Goal: Information Seeking & Learning: Check status

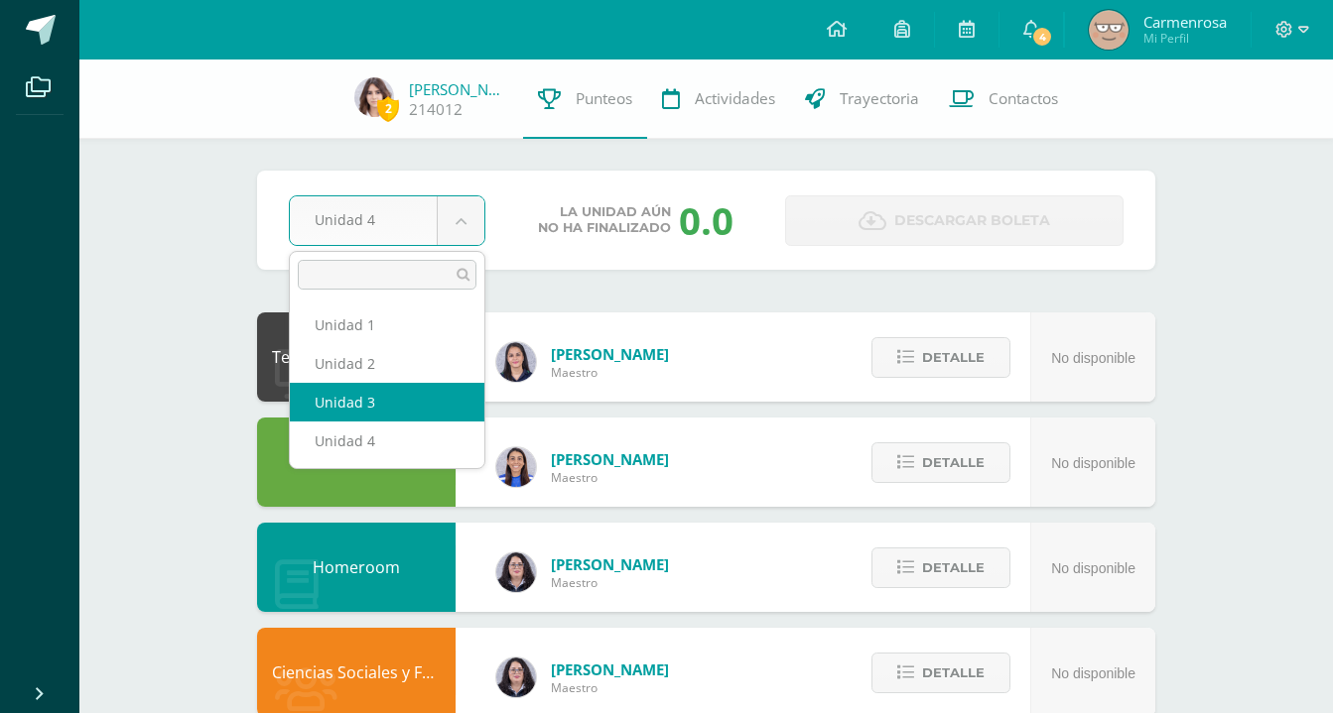
select select "Unidad 3"
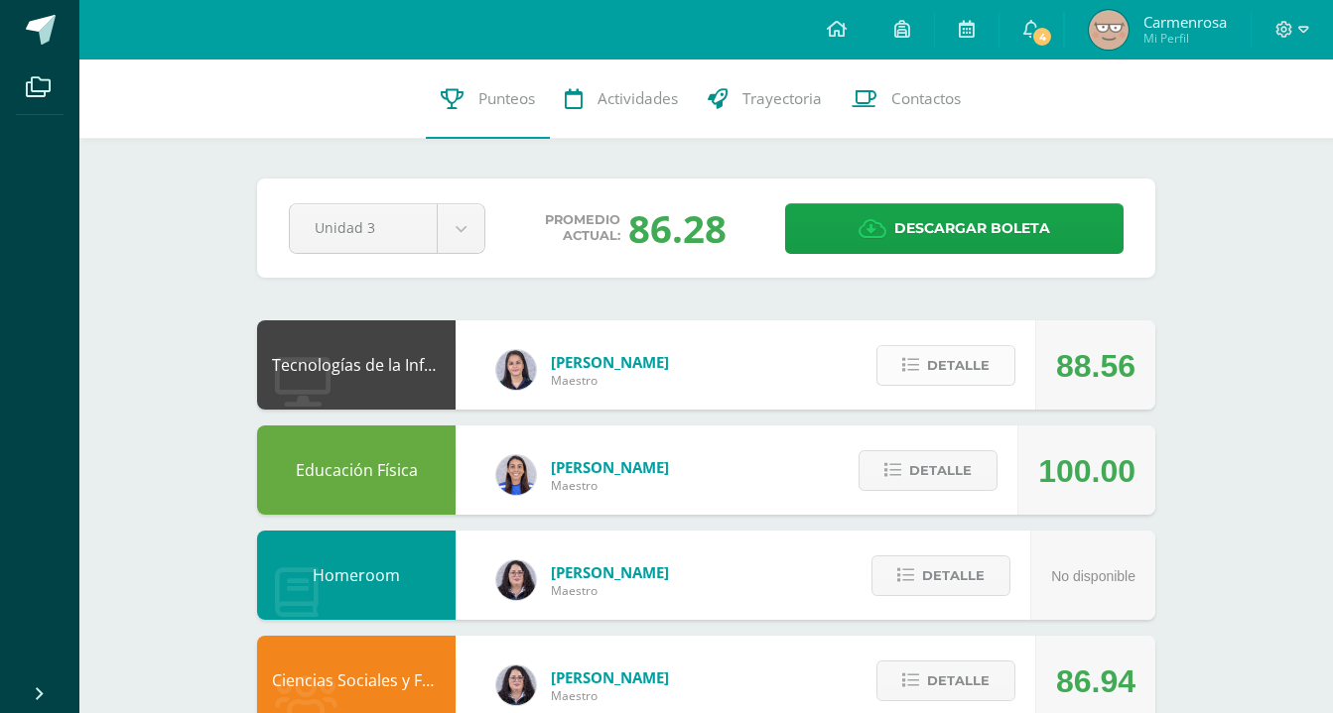
click at [982, 357] on span "Detalle" at bounding box center [958, 365] width 63 height 37
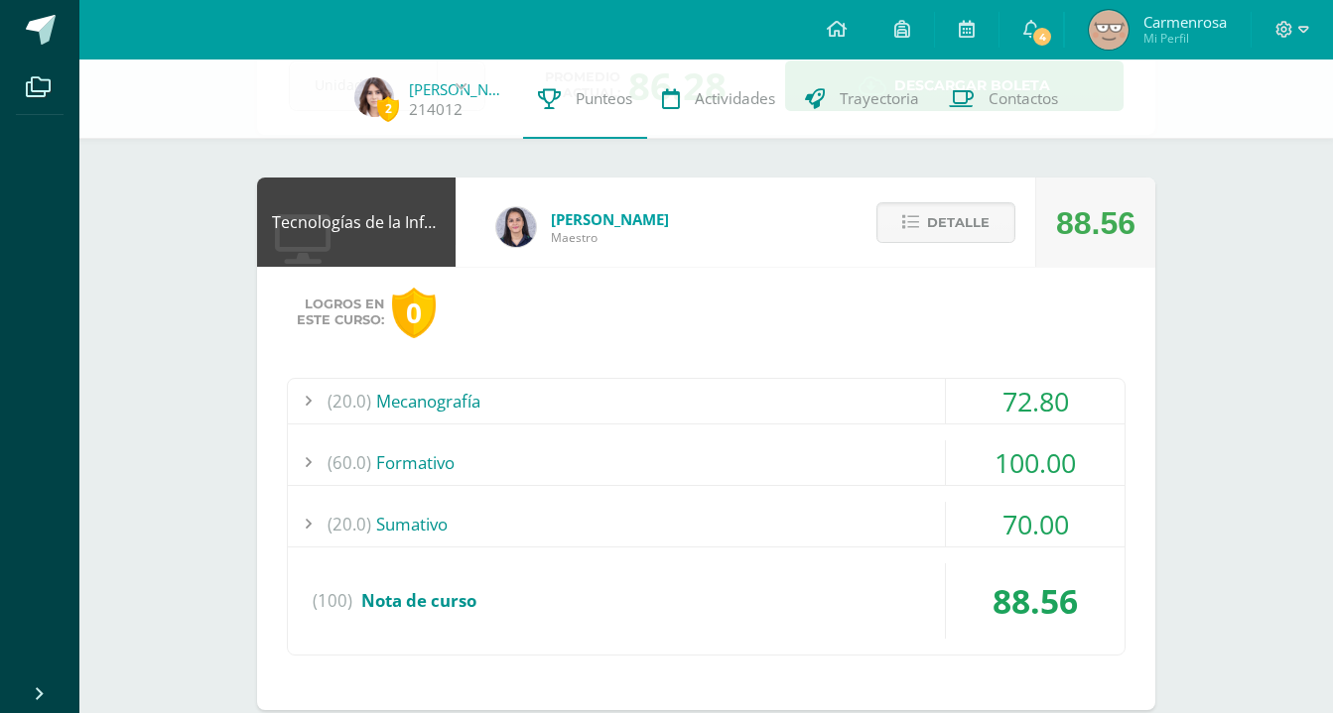
scroll to position [151, 0]
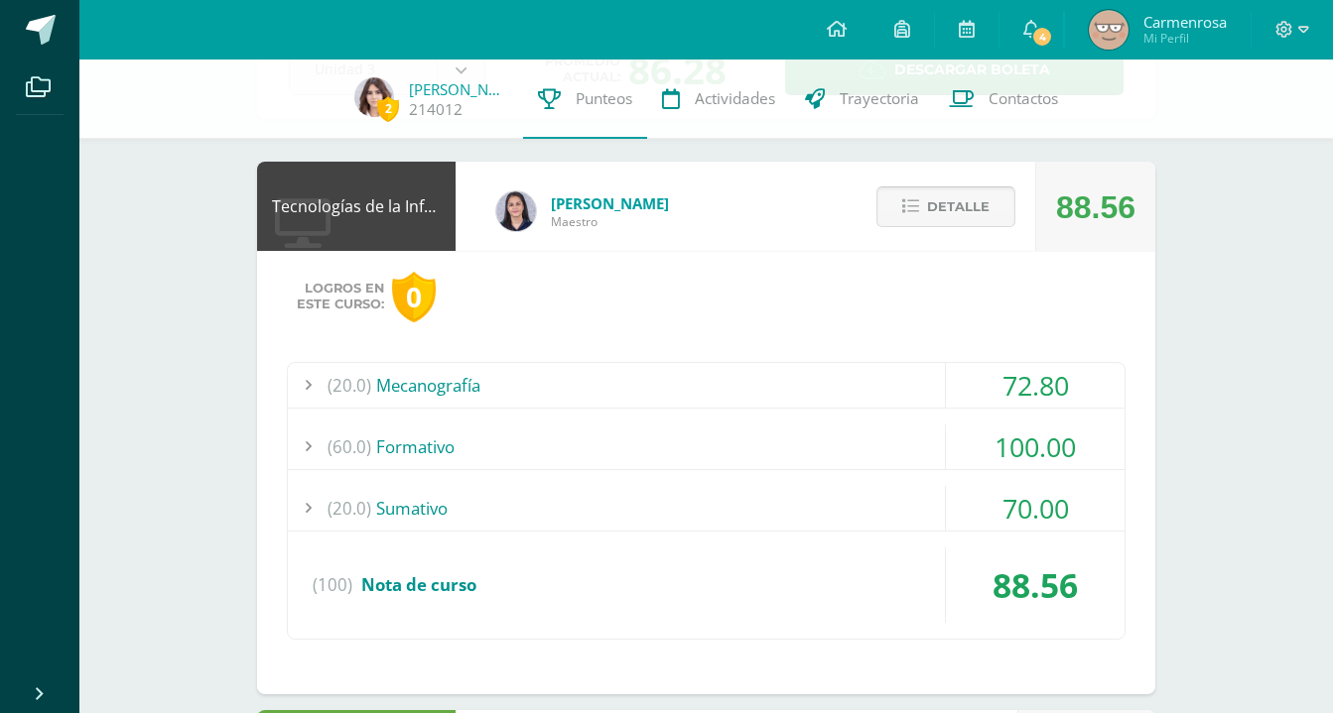
click at [961, 201] on span "Detalle" at bounding box center [958, 207] width 63 height 37
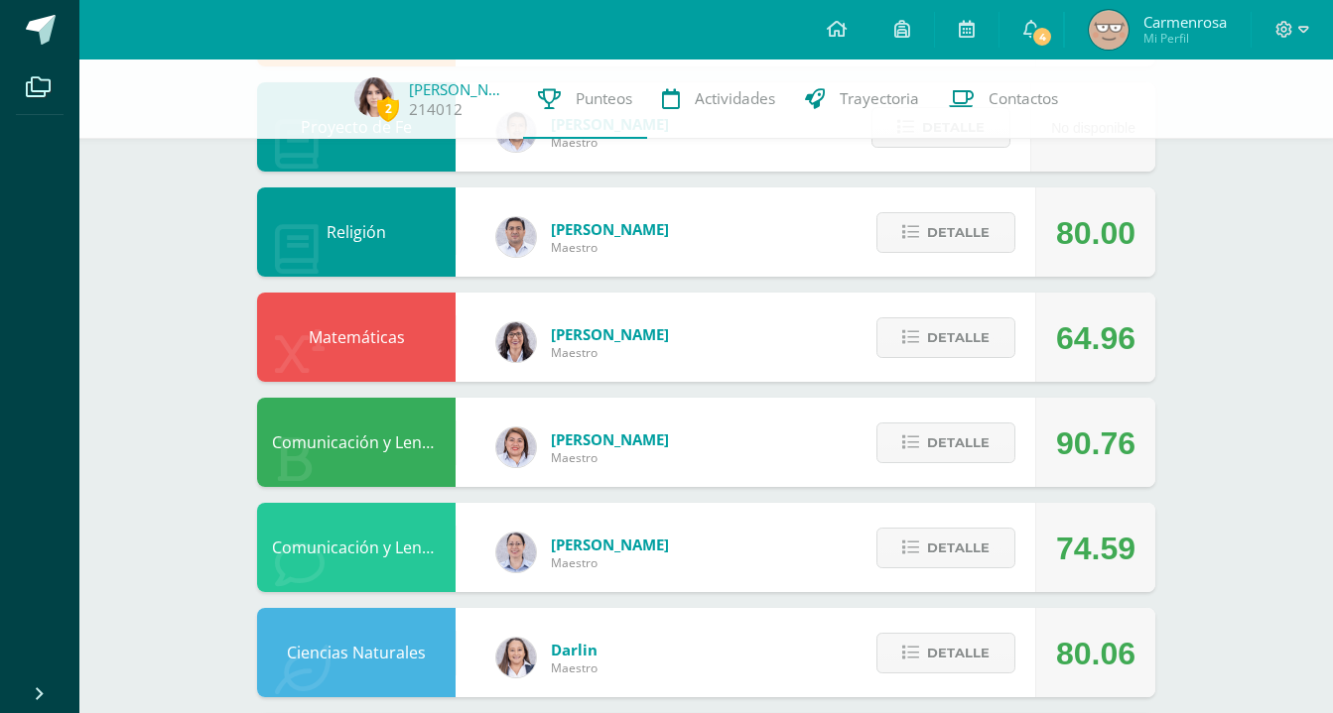
scroll to position [652, 0]
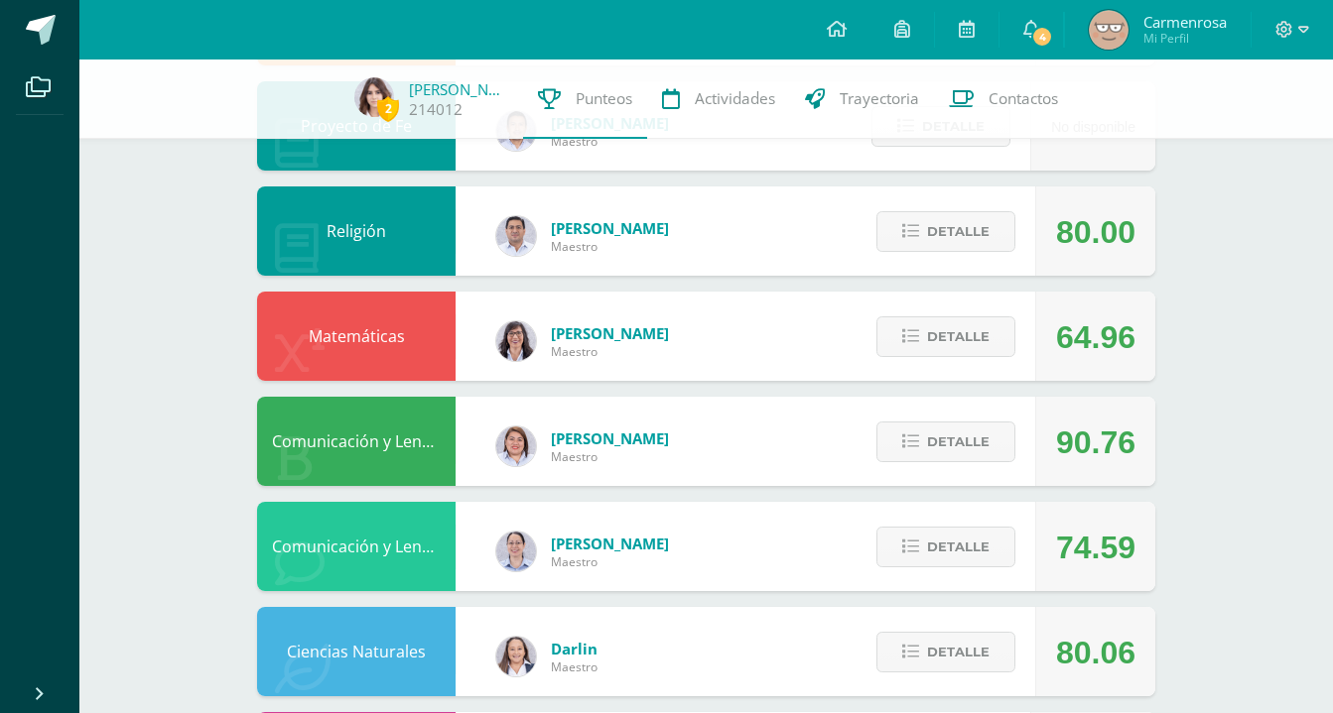
click at [987, 515] on div "Detalle" at bounding box center [940, 546] width 189 height 89
click at [987, 520] on div "Detalle" at bounding box center [940, 546] width 189 height 89
click at [984, 531] on span "Detalle" at bounding box center [958, 547] width 63 height 37
click at [1006, 554] on button "Detalle" at bounding box center [945, 547] width 139 height 41
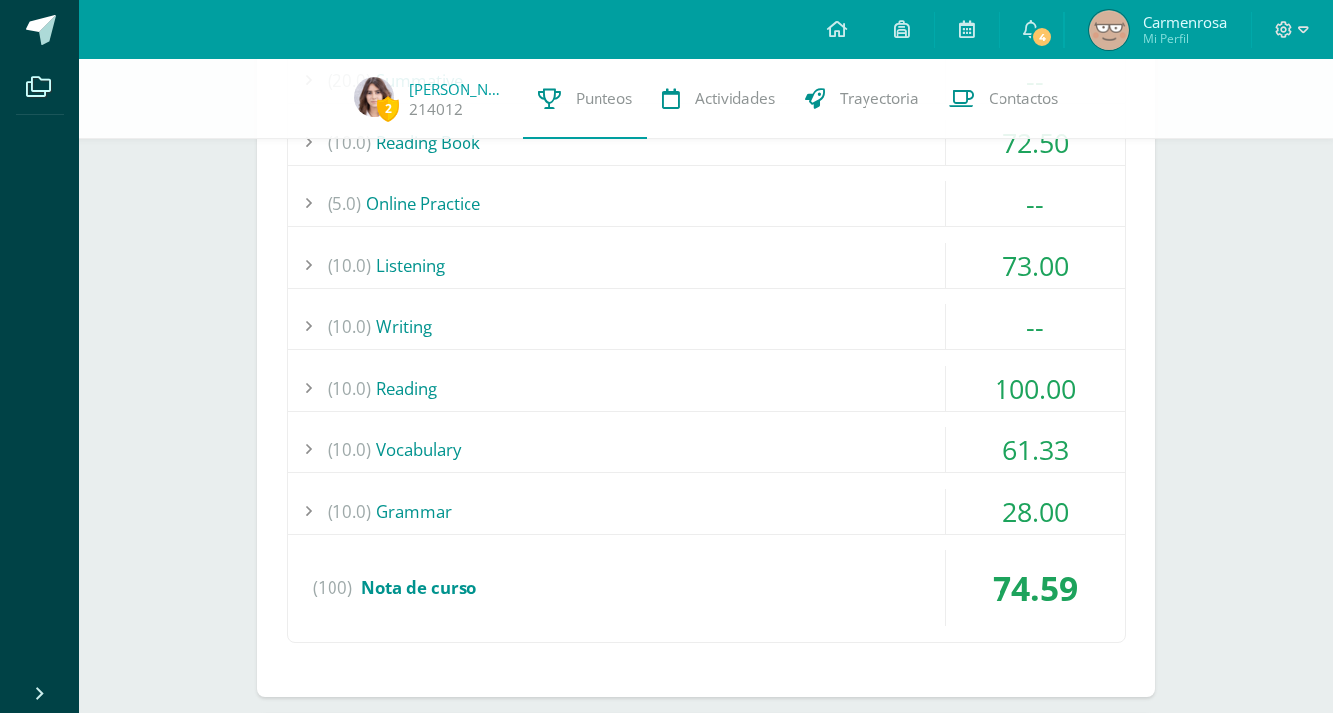
scroll to position [1346, 0]
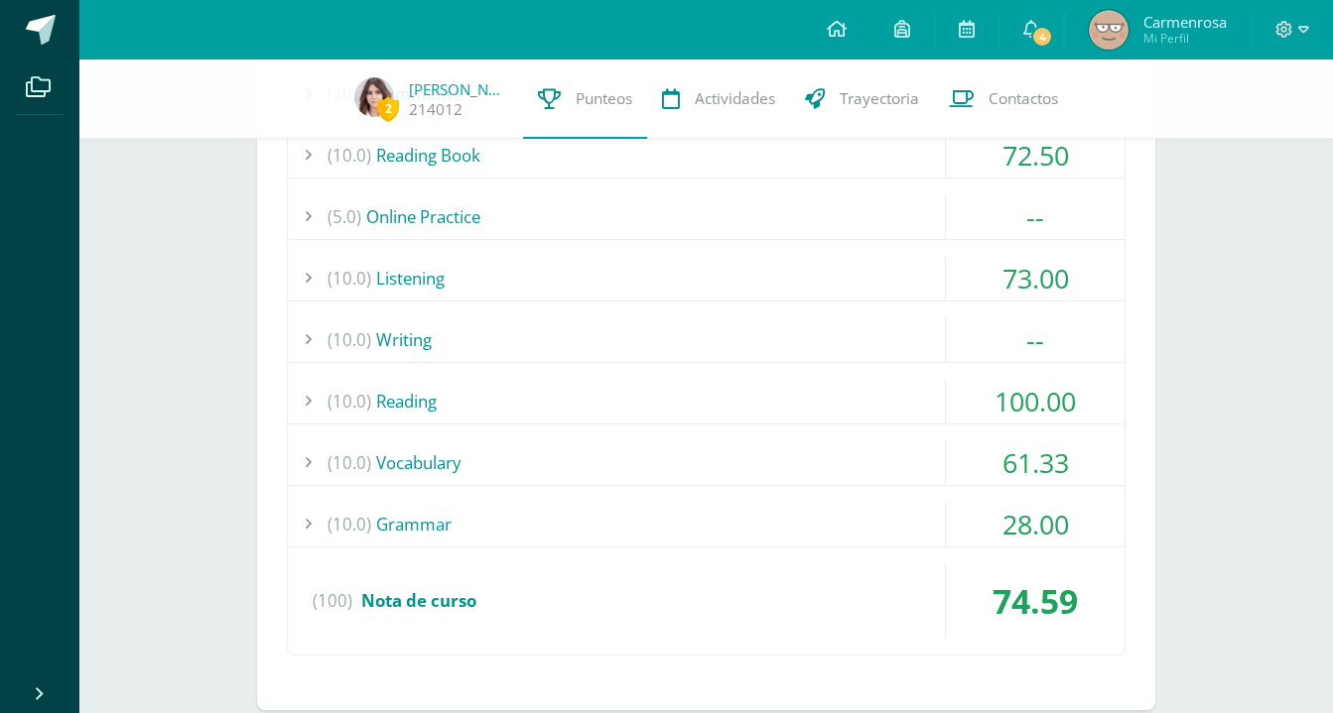
click at [1054, 526] on div "28.00" at bounding box center [1035, 524] width 179 height 45
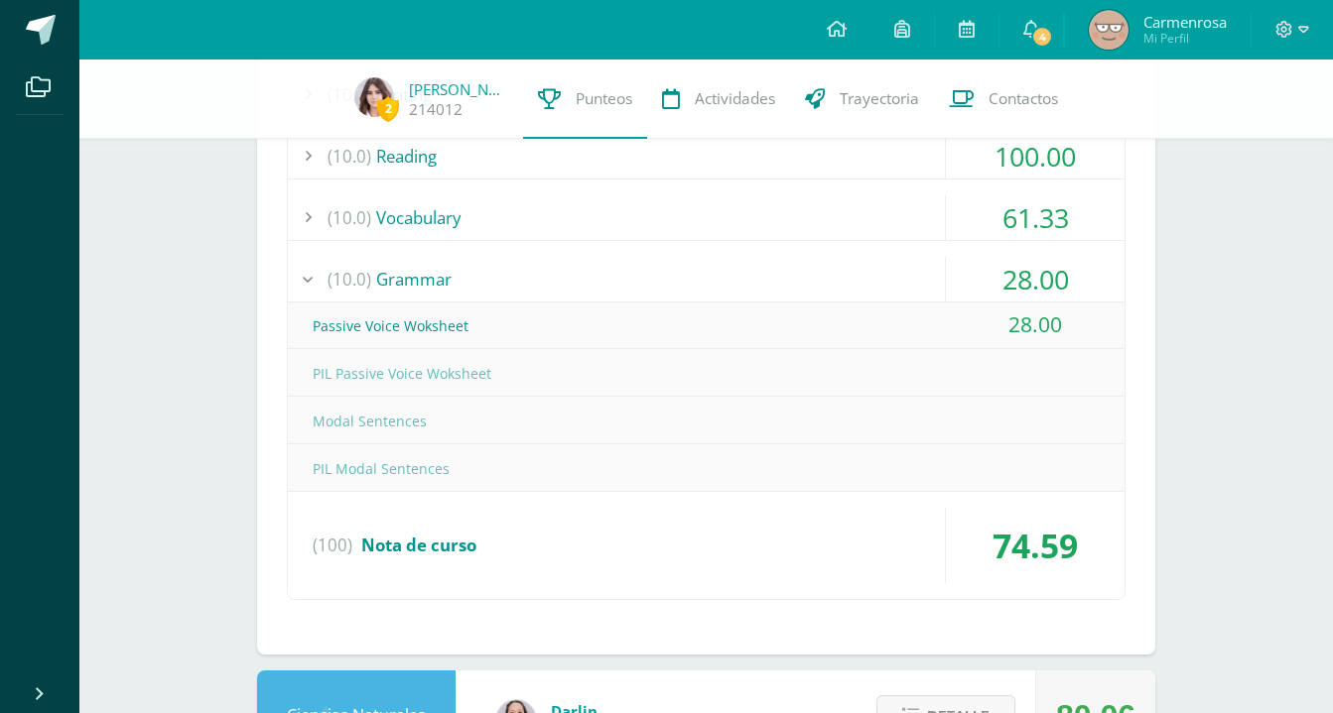
scroll to position [1591, 0]
click at [1049, 306] on div "28.00" at bounding box center [1035, 325] width 179 height 45
click at [1035, 309] on div "28.00" at bounding box center [1035, 325] width 179 height 45
click at [1021, 304] on div "28.00" at bounding box center [1035, 325] width 179 height 45
click at [1013, 274] on div "28.00" at bounding box center [1035, 279] width 179 height 45
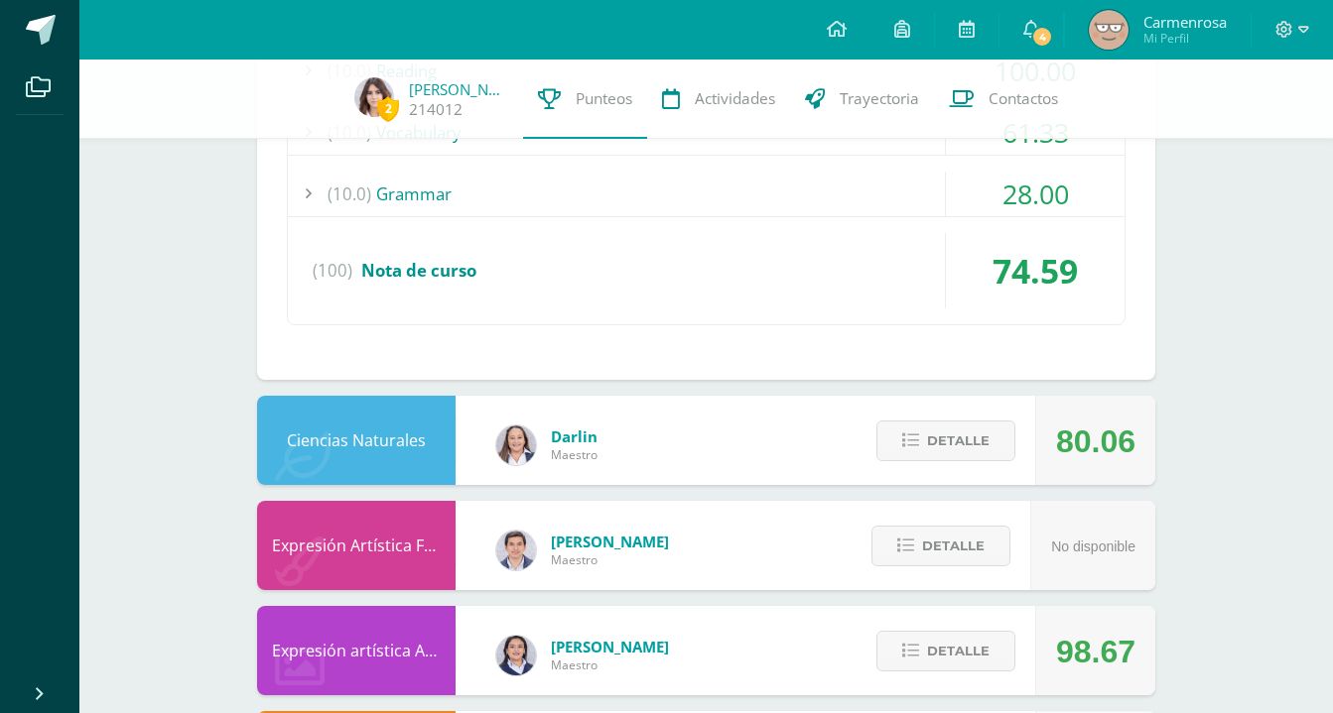
scroll to position [1683, 0]
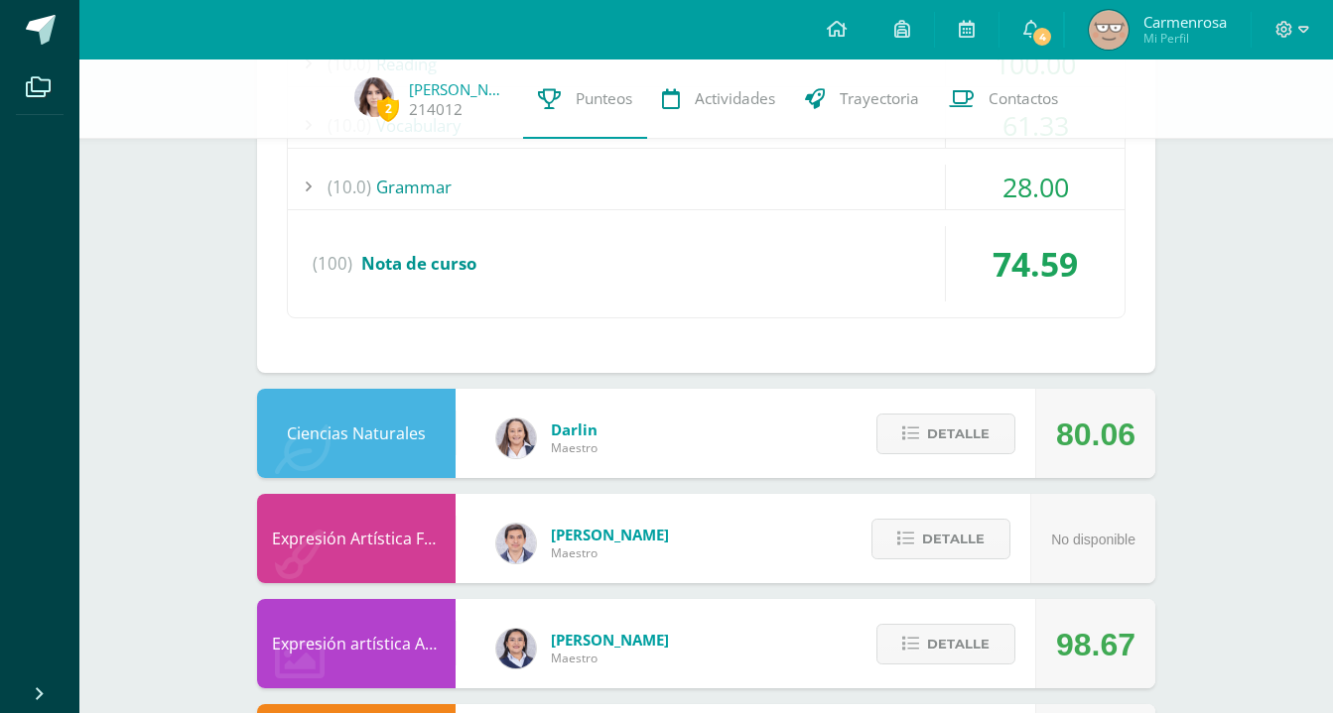
click at [1070, 186] on div "28.00" at bounding box center [1035, 187] width 179 height 45
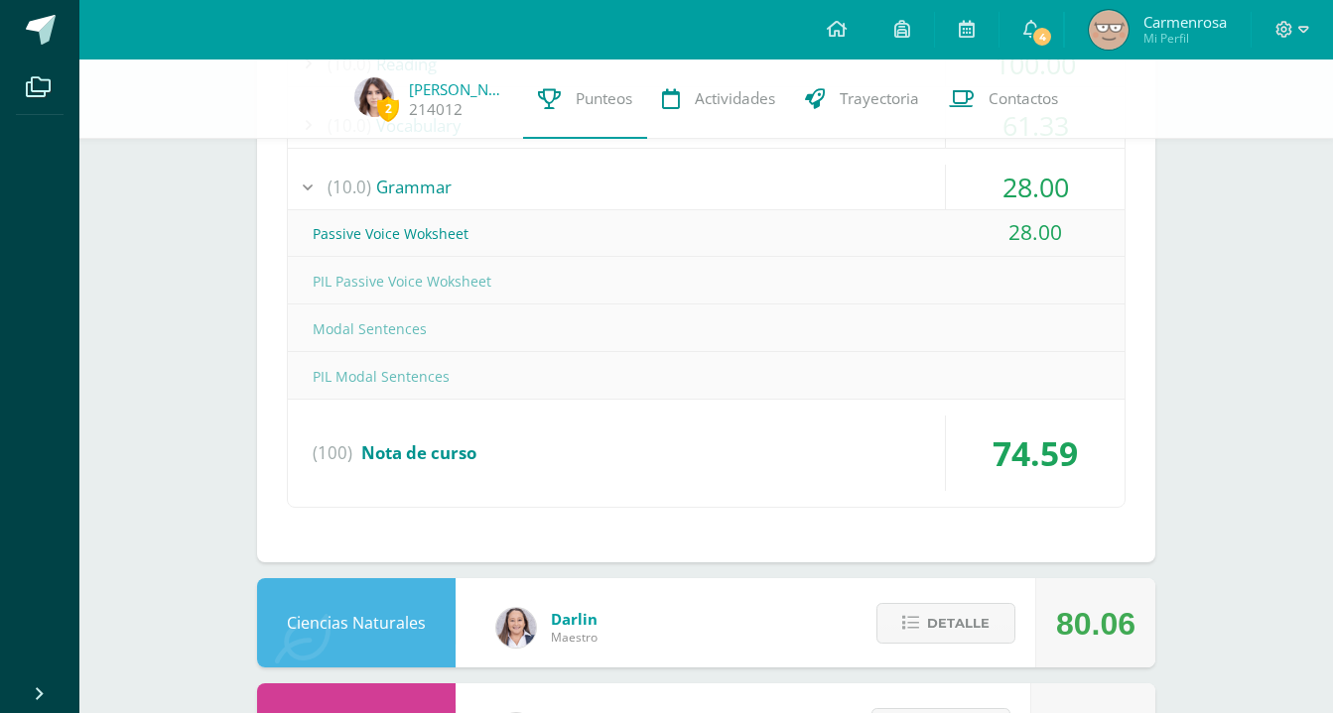
click at [1047, 191] on div "28.00" at bounding box center [1035, 187] width 179 height 45
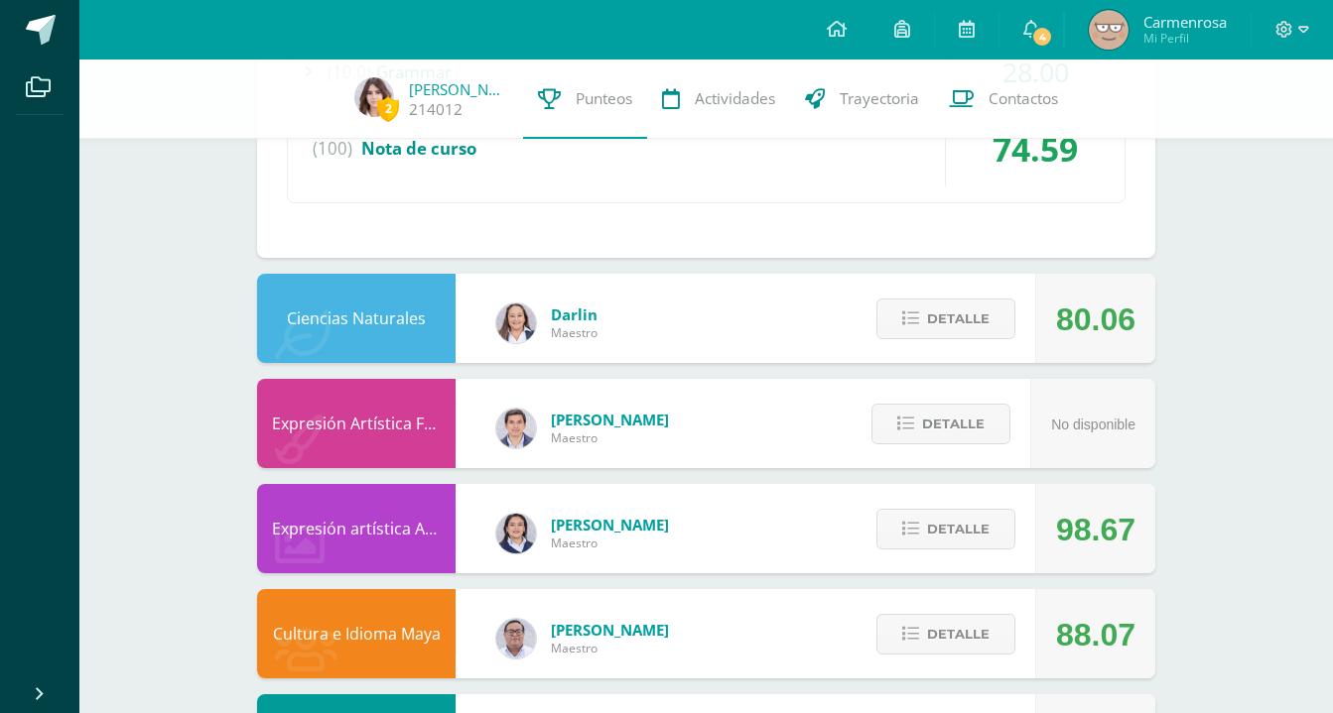
scroll to position [1806, 0]
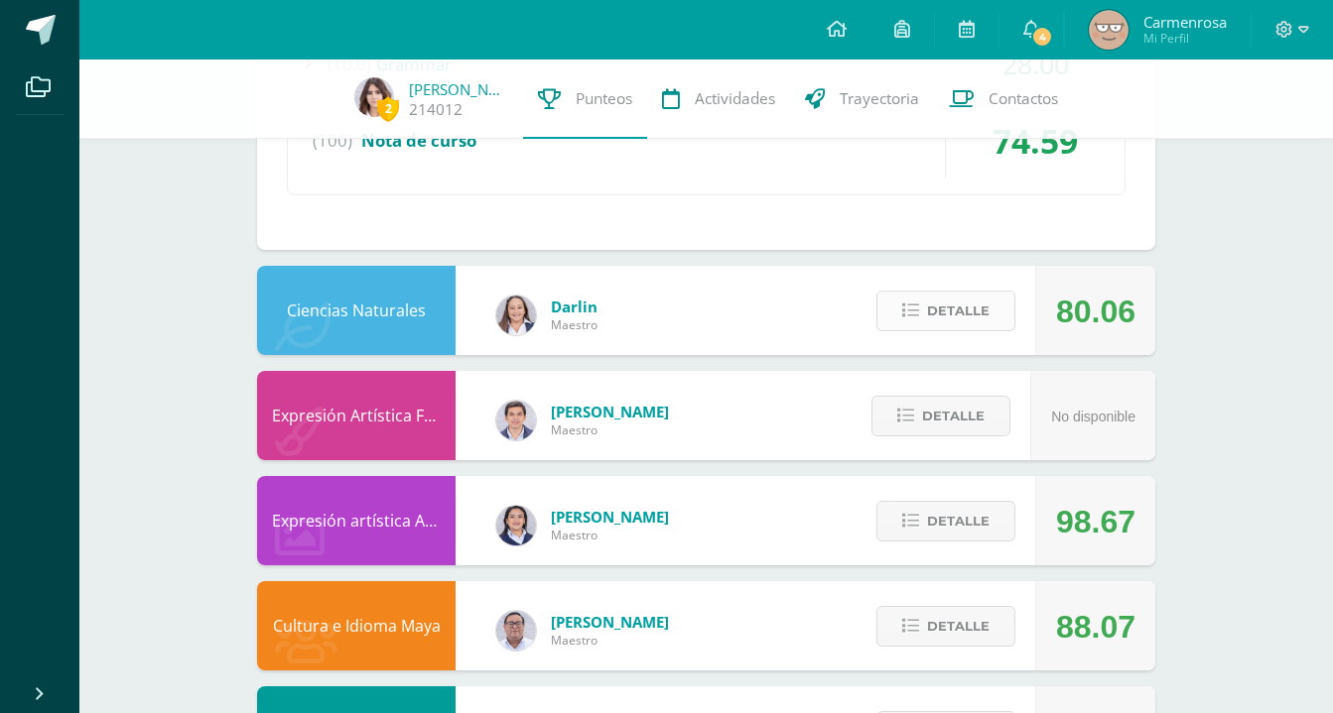
click at [924, 314] on button "Detalle" at bounding box center [945, 311] width 139 height 41
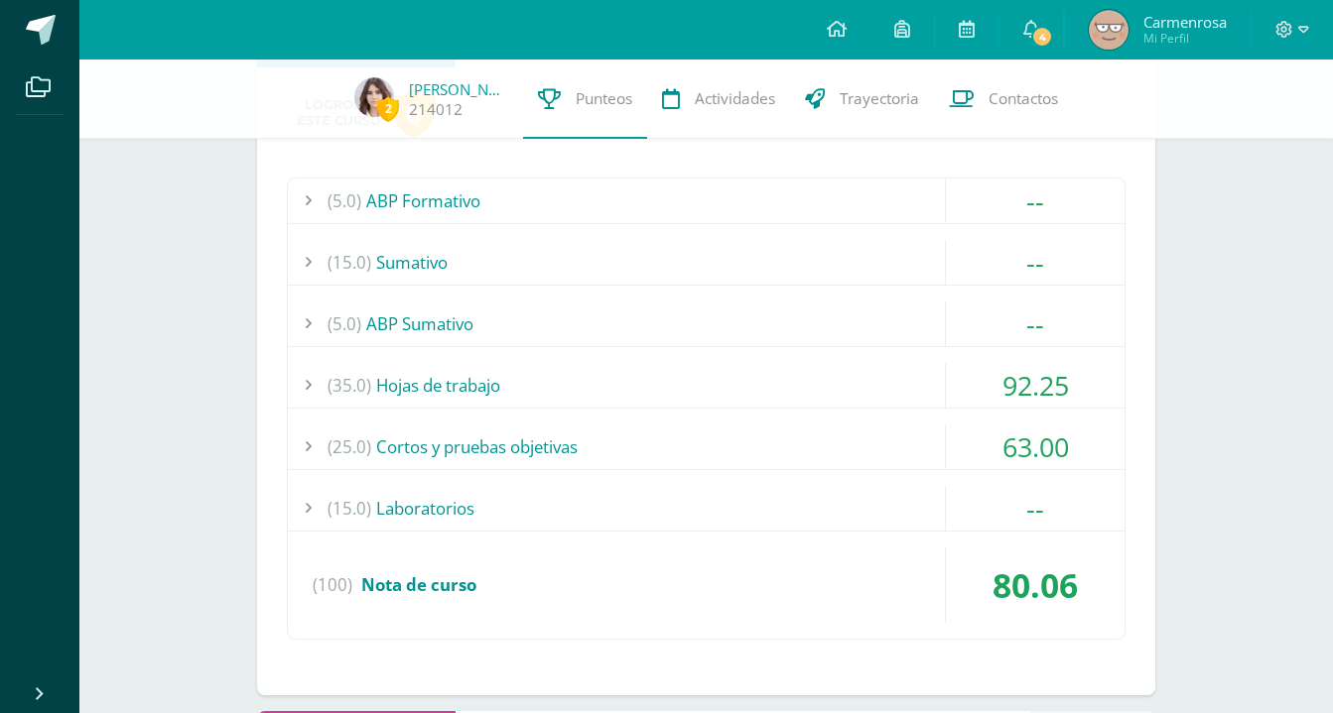
scroll to position [2102, 0]
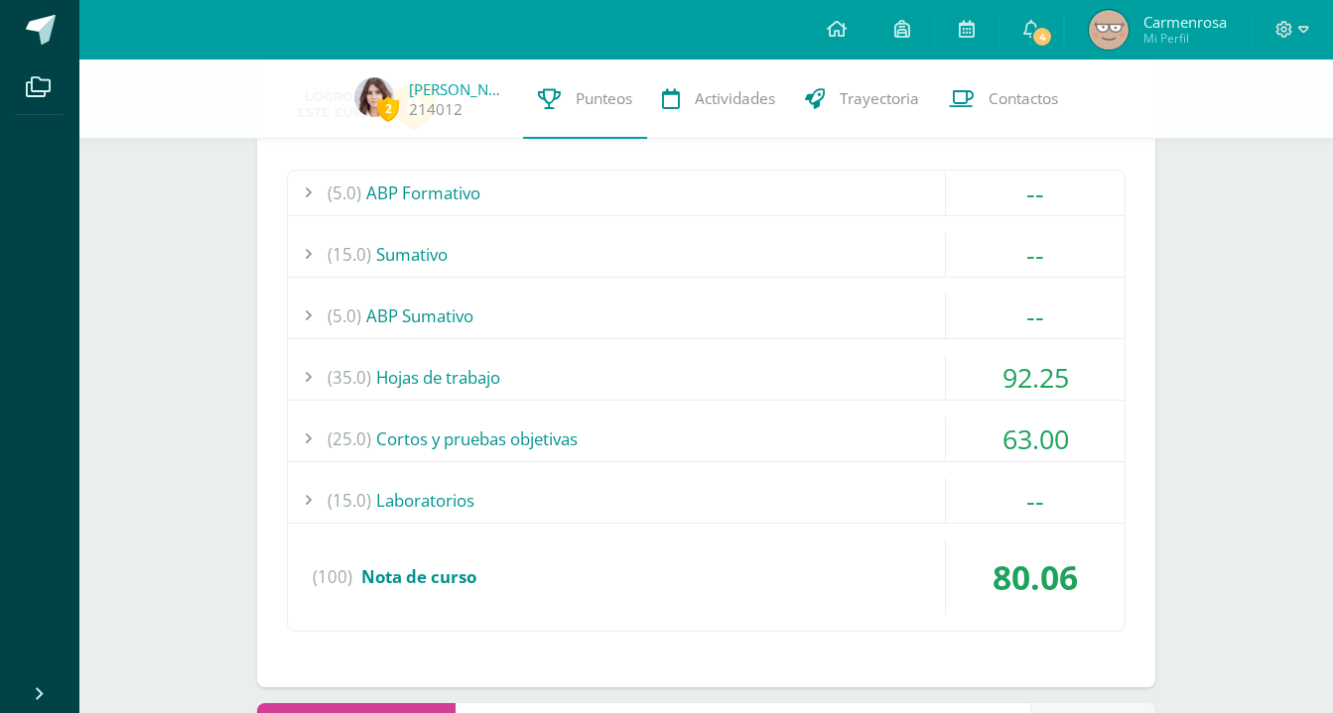
click at [1055, 444] on div "63.00" at bounding box center [1035, 439] width 179 height 45
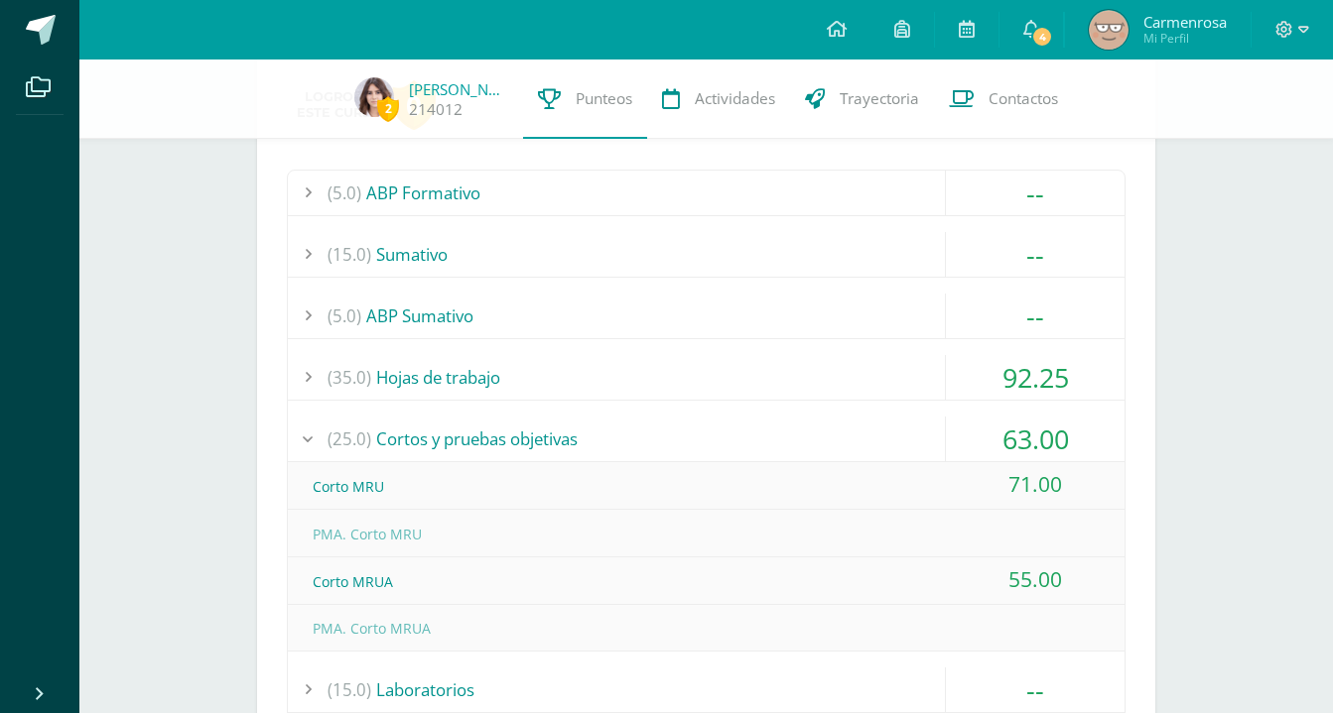
click at [1047, 426] on div "63.00" at bounding box center [1035, 439] width 179 height 45
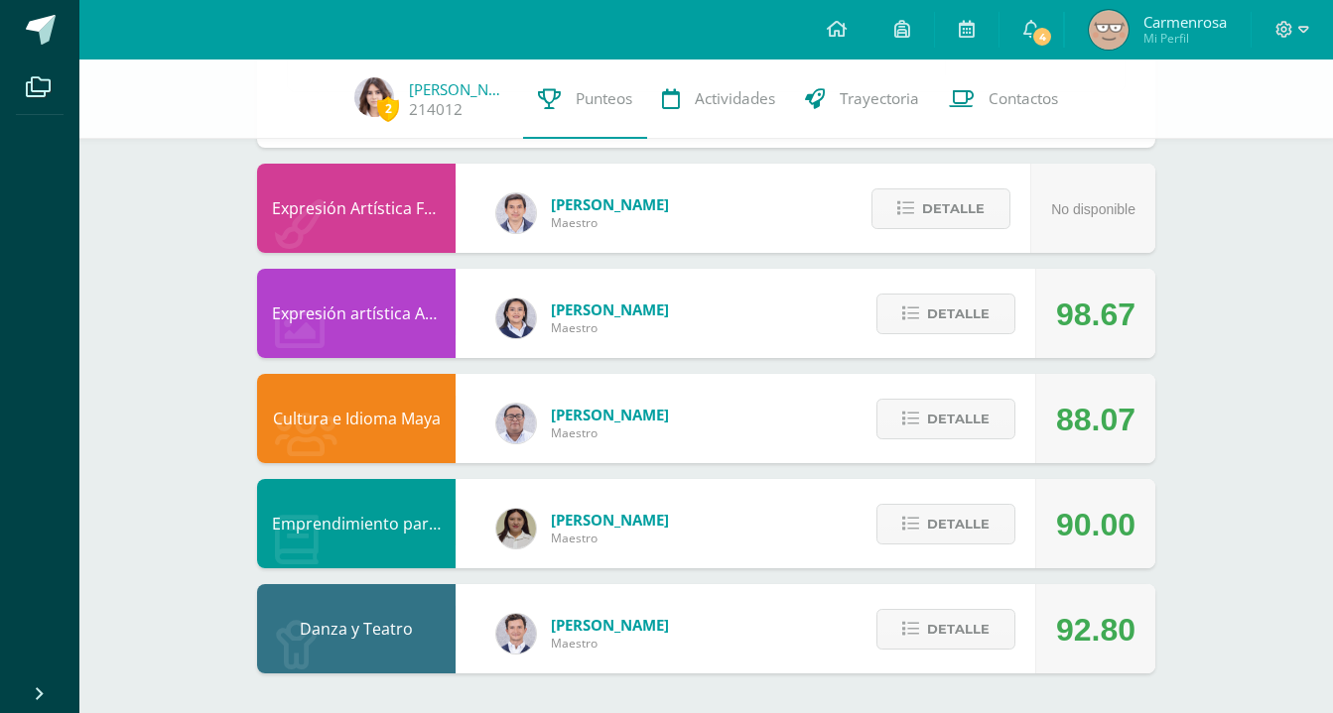
scroll to position [2641, 0]
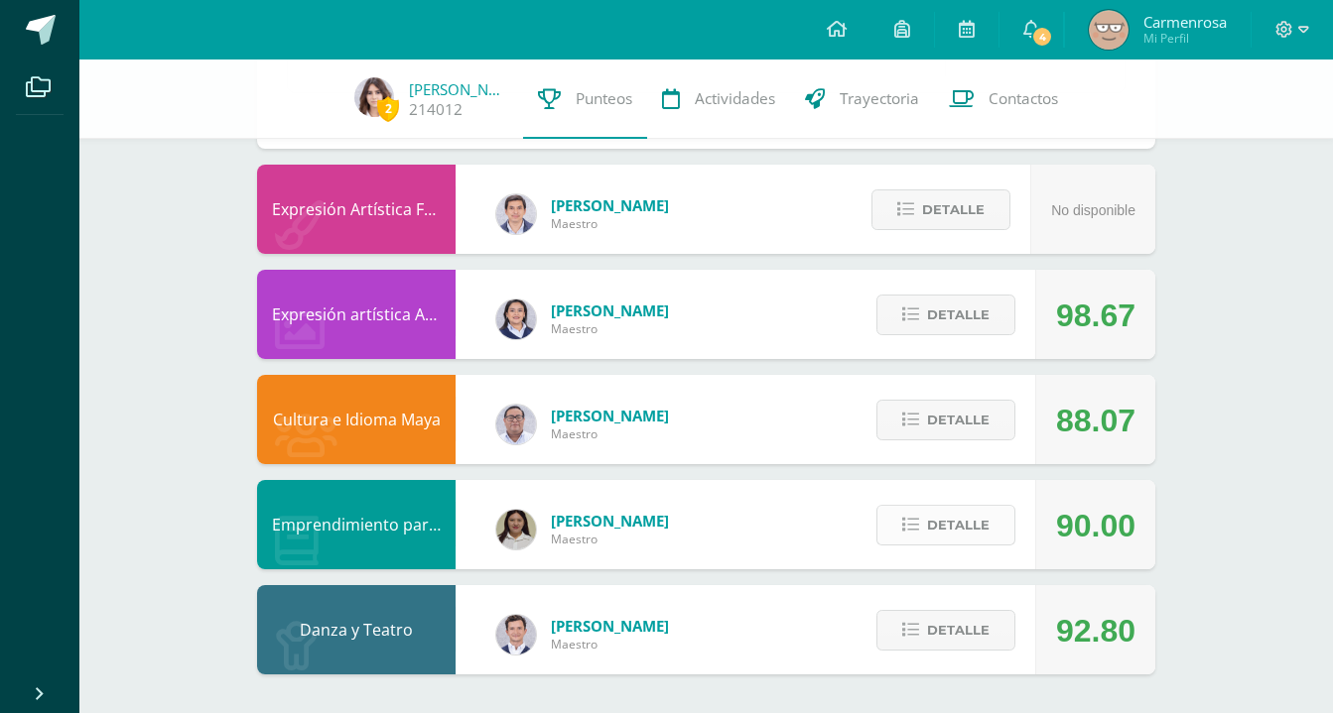
click at [951, 509] on span "Detalle" at bounding box center [958, 525] width 63 height 37
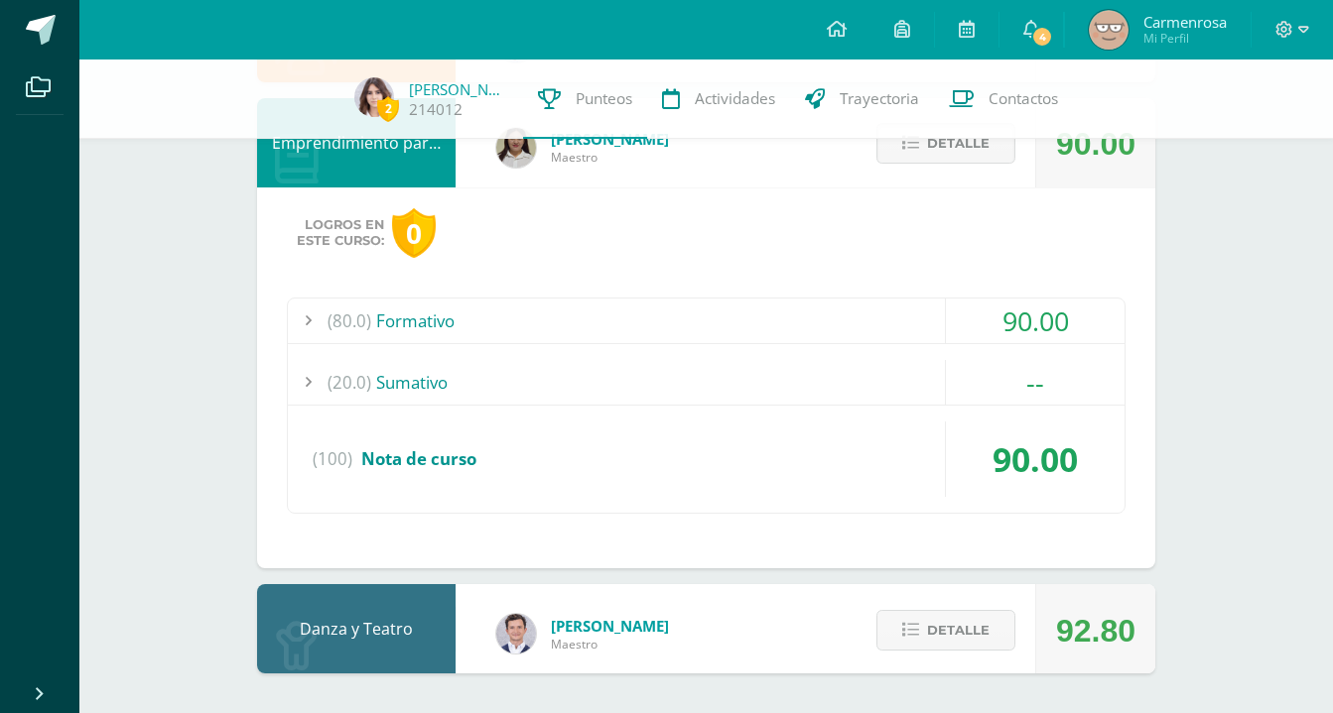
scroll to position [3023, 0]
click at [888, 287] on div "Logros en este curso: 0 (80.0) Formativo 90.00 Exposición campos productivos" at bounding box center [706, 379] width 898 height 382
click at [902, 328] on div "(80.0) Formativo" at bounding box center [706, 321] width 837 height 45
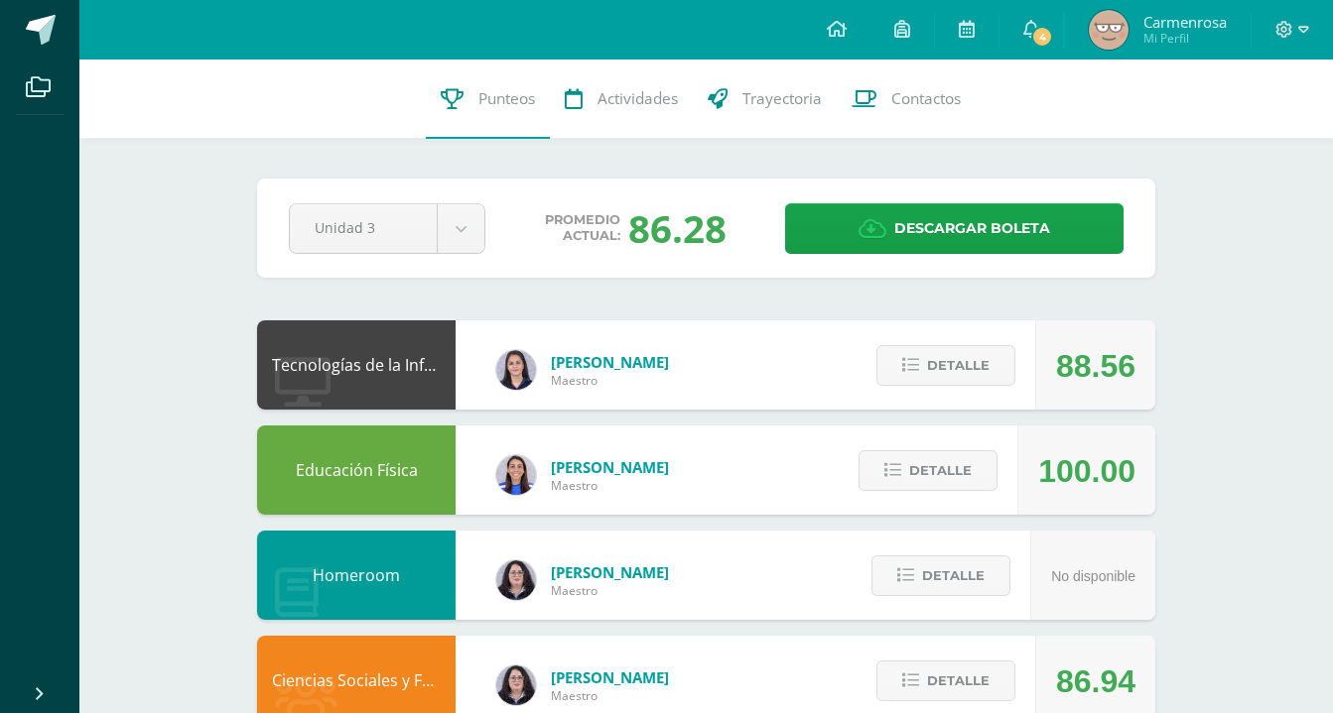
scroll to position [0, 0]
